Goal: Task Accomplishment & Management: Complete application form

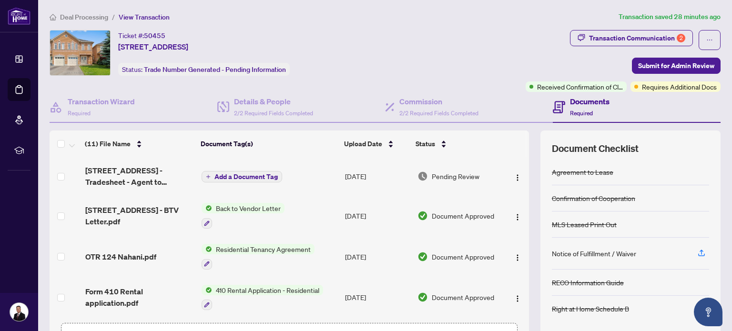
click at [241, 209] on span "Back to Vendor Letter" at bounding box center [248, 208] width 72 height 10
click at [133, 211] on span "[STREET_ADDRESS] - BTV Letter.pdf" at bounding box center [139, 215] width 109 height 23
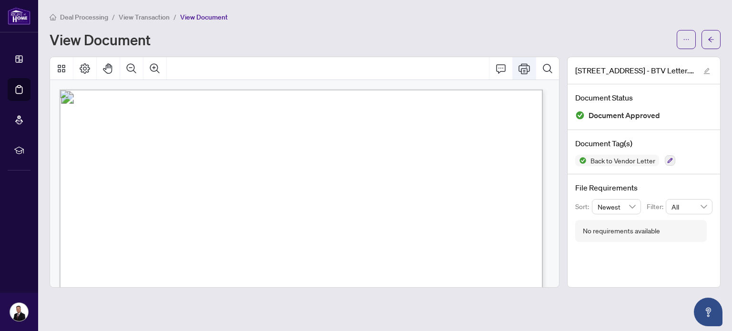
click at [526, 70] on icon "Print" at bounding box center [523, 68] width 11 height 11
click at [706, 39] on button "button" at bounding box center [710, 39] width 19 height 19
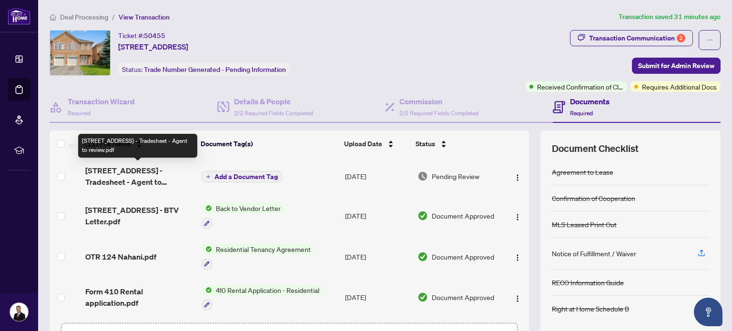
click at [128, 171] on span "[STREET_ADDRESS] - Tradesheet - Agent to review.pdf" at bounding box center [139, 176] width 109 height 23
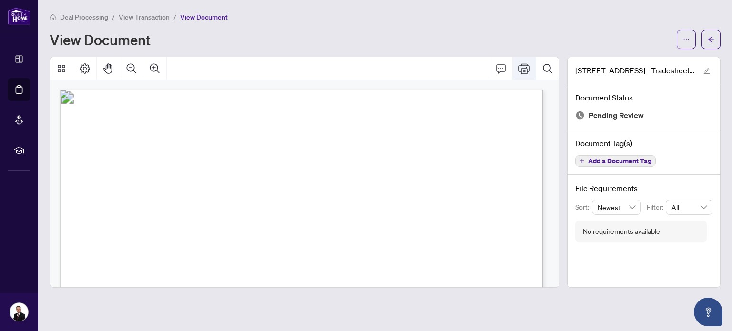
click at [524, 70] on icon "Print" at bounding box center [523, 68] width 11 height 10
click at [712, 39] on icon "arrow-left" at bounding box center [711, 39] width 6 height 5
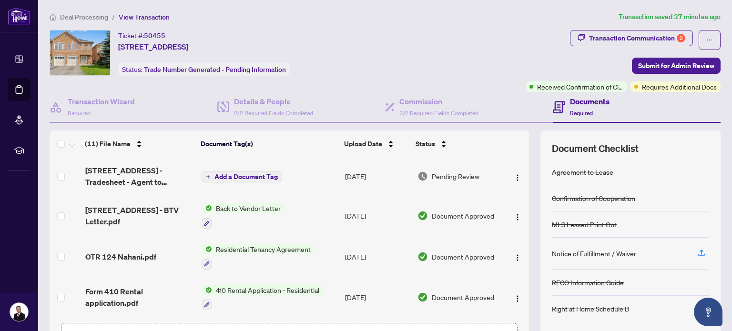
click at [311, 329] on button "Upload Forms" at bounding box center [315, 335] width 54 height 12
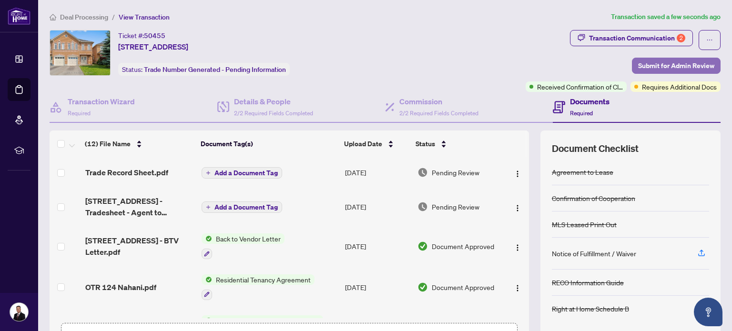
click at [665, 65] on span "Submit for Admin Review" at bounding box center [676, 65] width 76 height 15
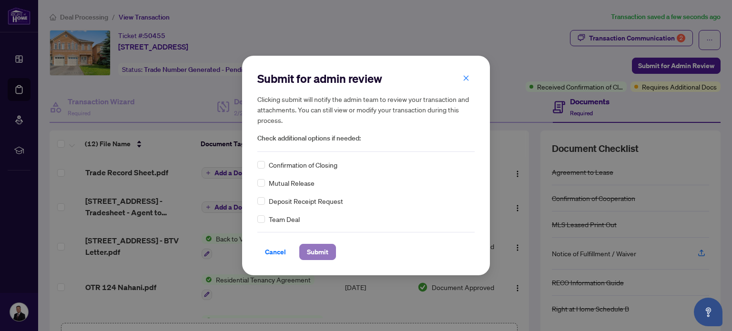
click at [319, 251] on span "Submit" at bounding box center [317, 251] width 21 height 15
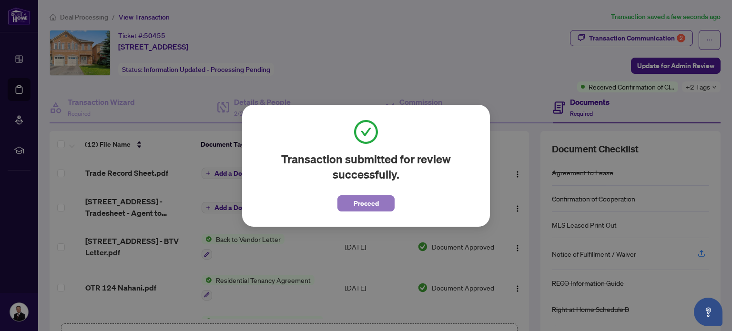
click at [363, 206] on span "Proceed" at bounding box center [365, 203] width 25 height 15
